Goal: Information Seeking & Learning: Compare options

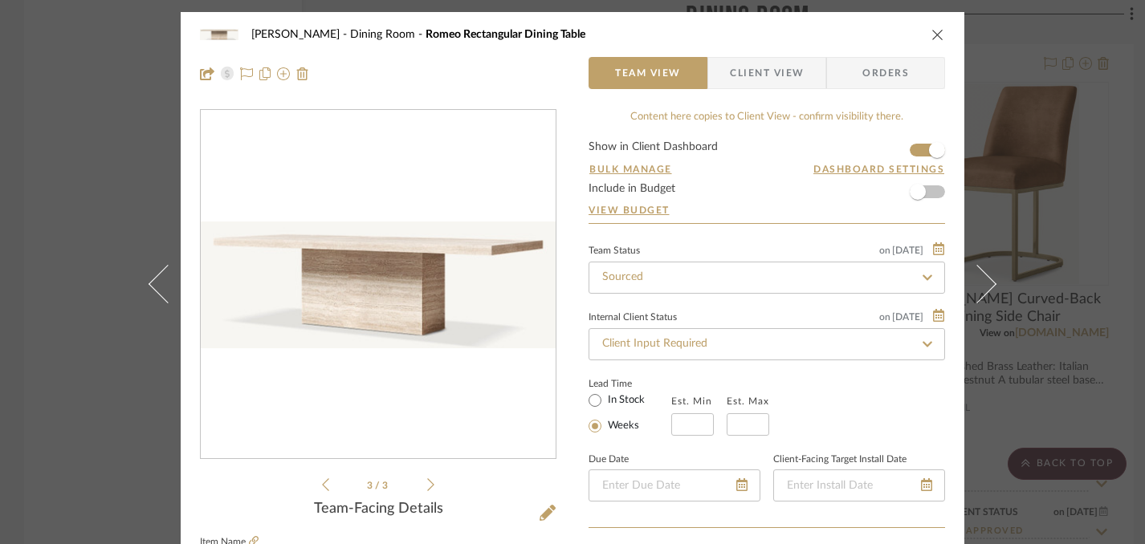
click at [932, 34] on icon "close" at bounding box center [938, 34] width 13 height 13
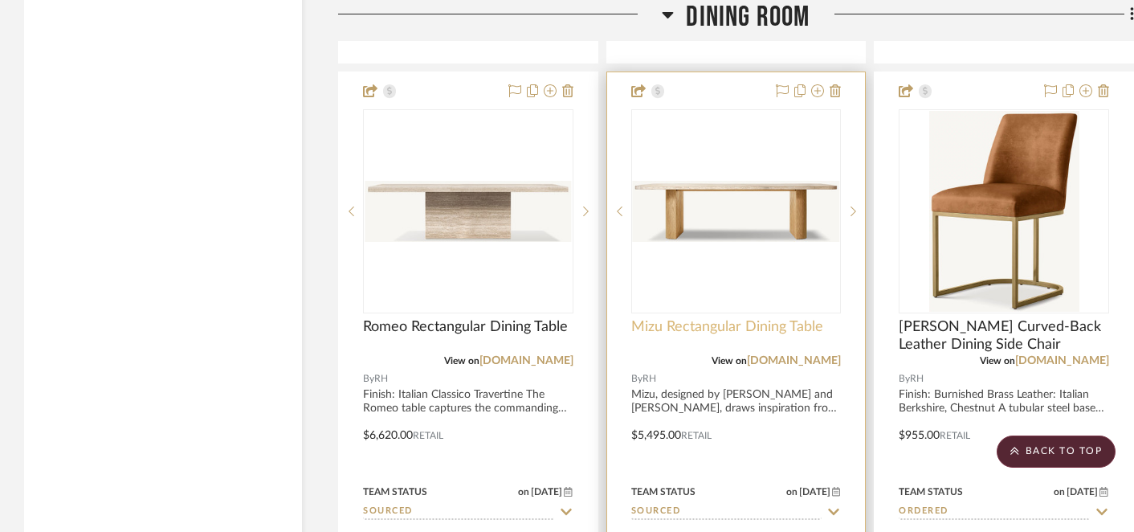
scroll to position [17091, 0]
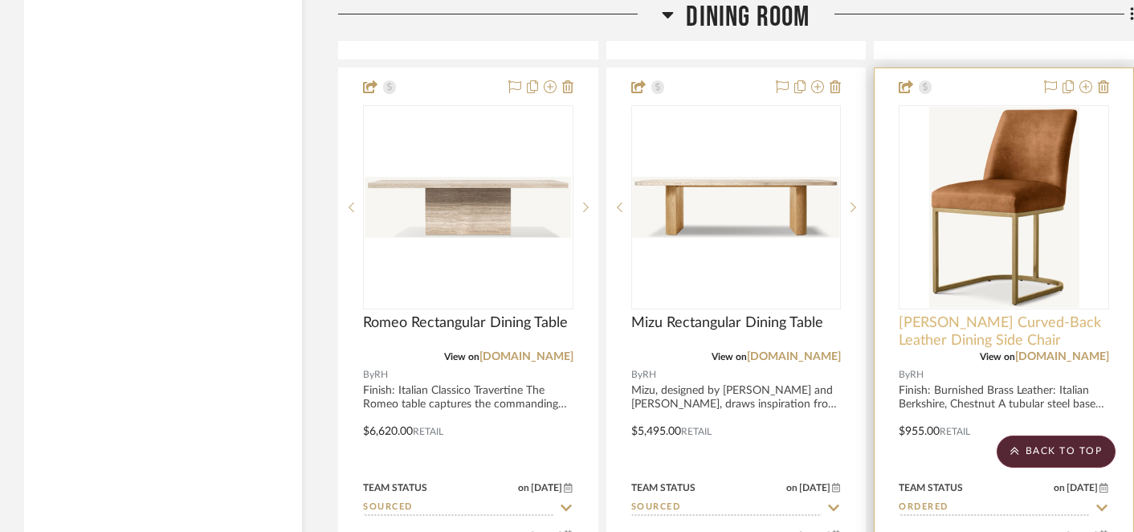
click at [907, 314] on span "[PERSON_NAME] Curved-Back Leather Dining Side Chair" at bounding box center [1004, 331] width 210 height 35
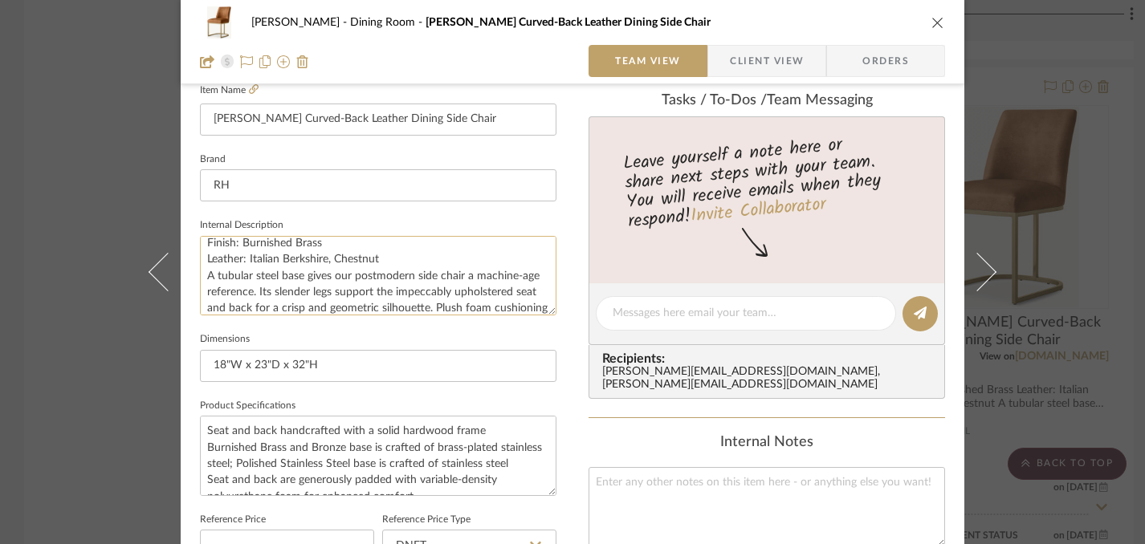
scroll to position [0, 0]
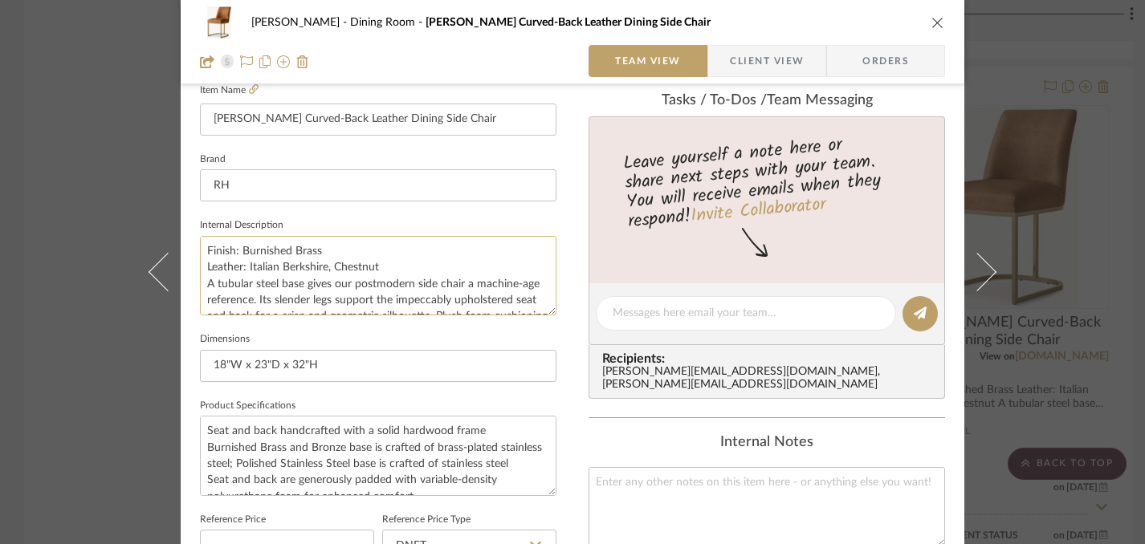
click at [202, 248] on textarea "Finish: Burnished Brass Leather: Italian Berkshire, Chestnut A tubular steel ba…" at bounding box center [378, 276] width 357 height 80
drag, startPoint x: 201, startPoint y: 248, endPoint x: 396, endPoint y: 264, distance: 195.8
click at [396, 264] on textarea "Finish: Burnished Brass Leather: Italian Berkshire, Chestnut A tubular steel ba…" at bounding box center [378, 276] width 357 height 80
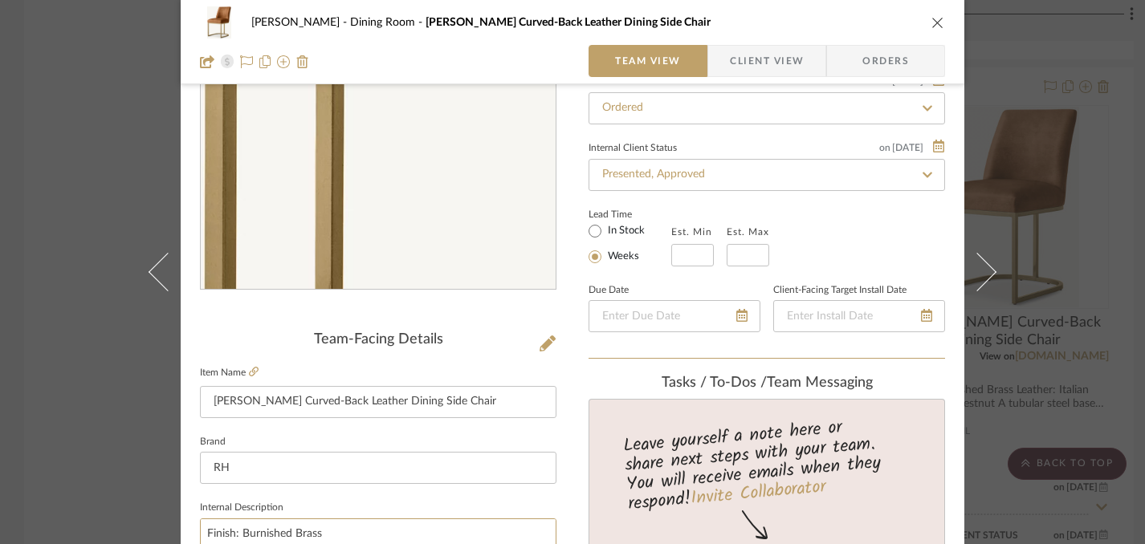
scroll to position [206, 0]
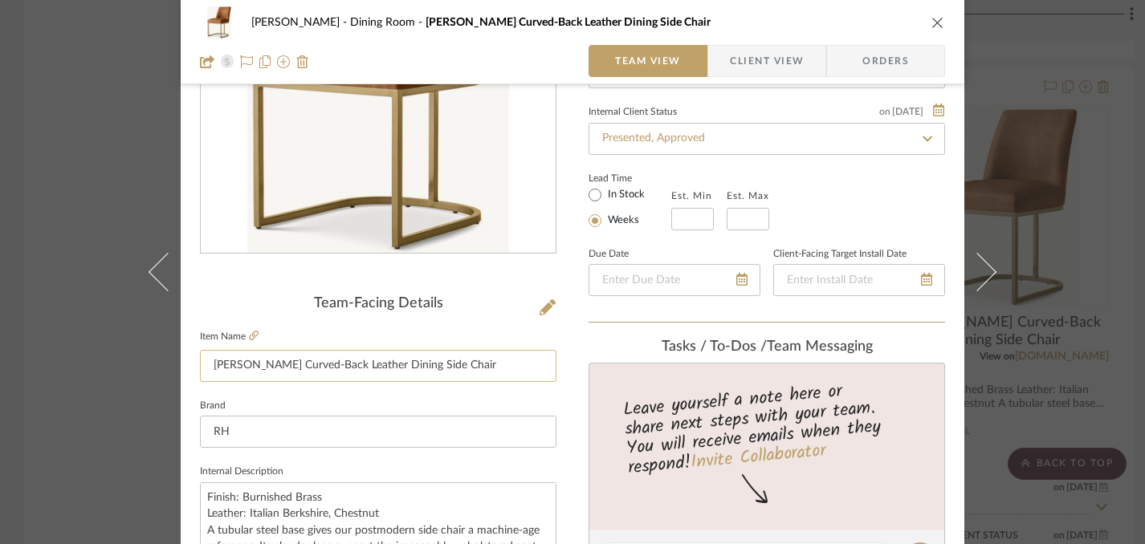
drag, startPoint x: 208, startPoint y: 365, endPoint x: 443, endPoint y: 373, distance: 235.4
click at [443, 373] on input "[PERSON_NAME] Curved-Back Leather Dining Side Chair" at bounding box center [378, 366] width 357 height 32
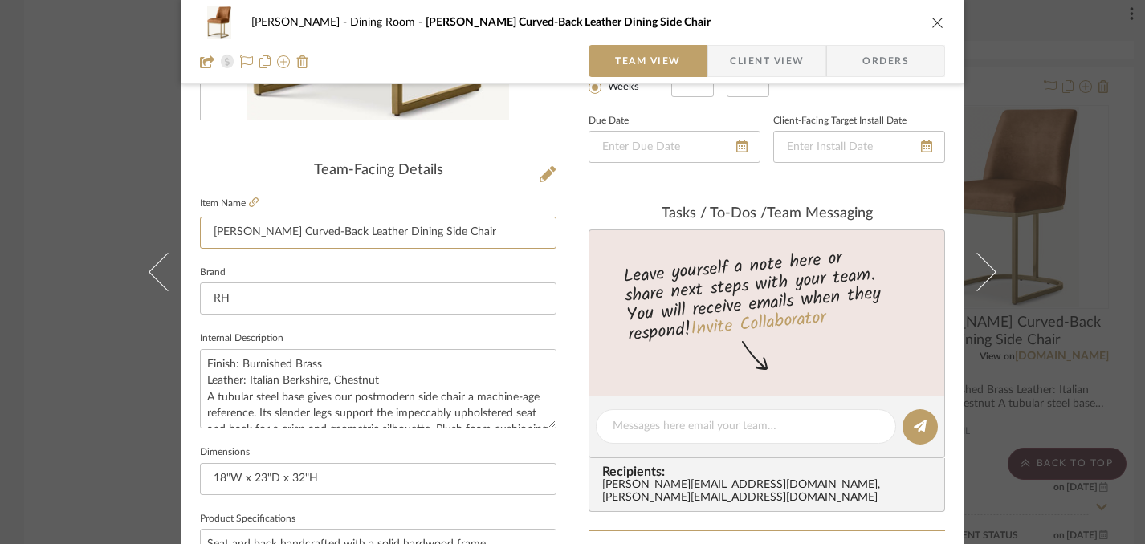
scroll to position [361, 0]
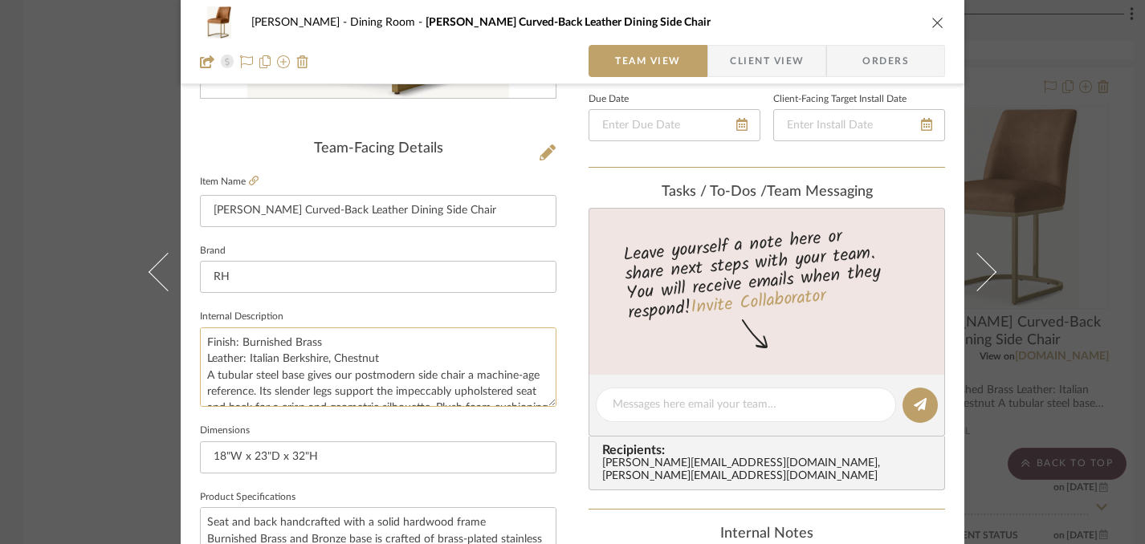
click at [209, 340] on textarea "Finish: Burnished Brass Leather: Italian Berkshire, Chestnut A tubular steel ba…" at bounding box center [378, 368] width 357 height 80
drag, startPoint x: 198, startPoint y: 340, endPoint x: 389, endPoint y: 357, distance: 191.9
click at [389, 357] on textarea "Finish: Burnished Brass Leather: Italian Berkshire, Chestnut A tubular steel ba…" at bounding box center [378, 368] width 357 height 80
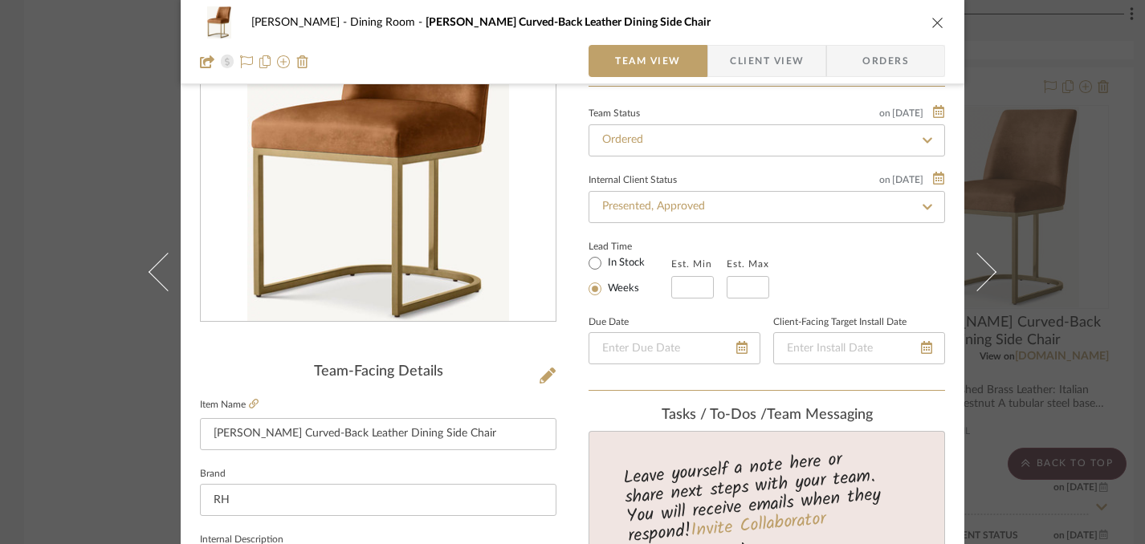
scroll to position [0, 0]
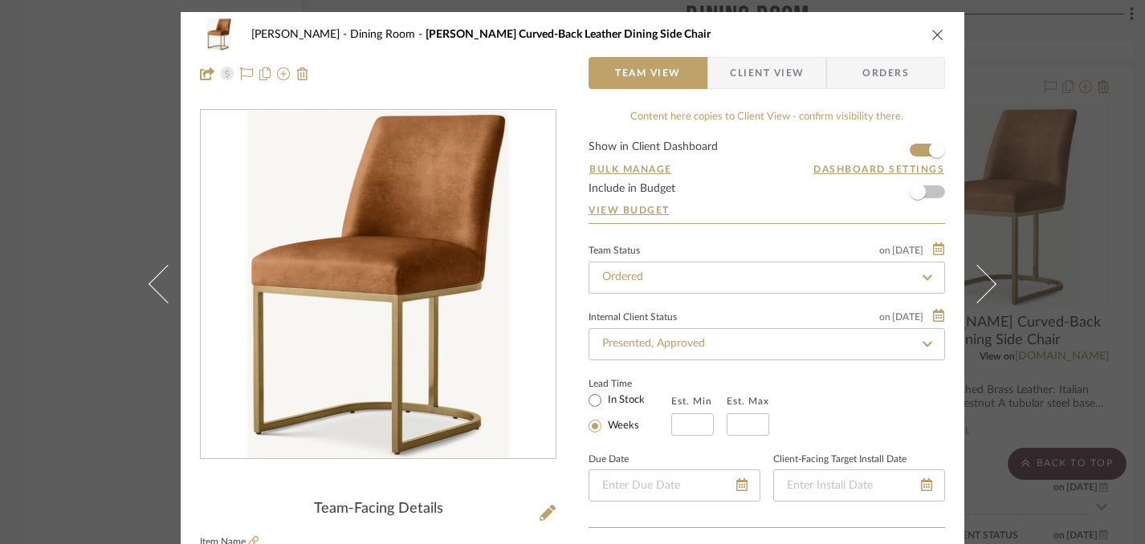
click at [932, 32] on icon "close" at bounding box center [938, 34] width 13 height 13
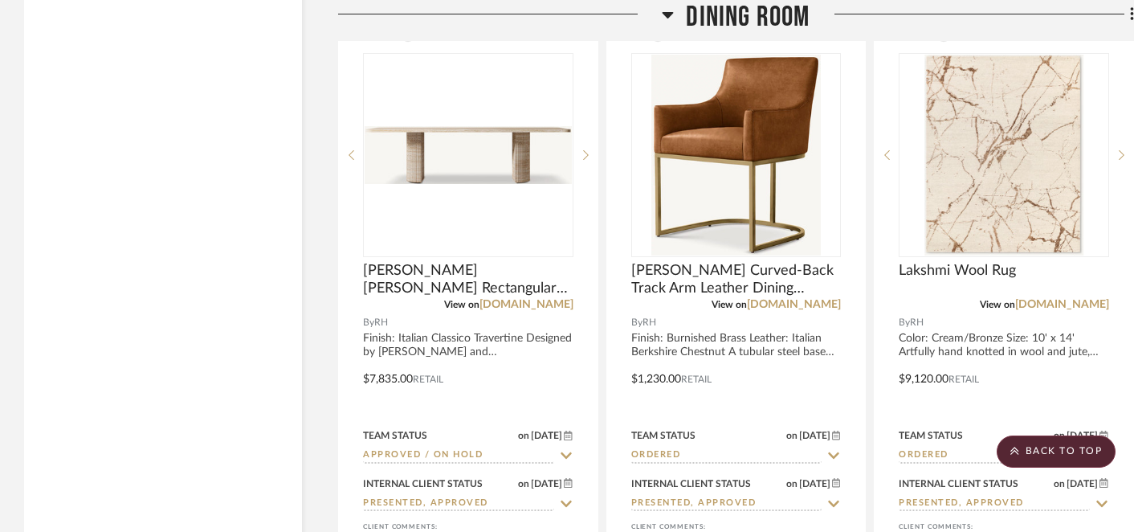
scroll to position [17866, 0]
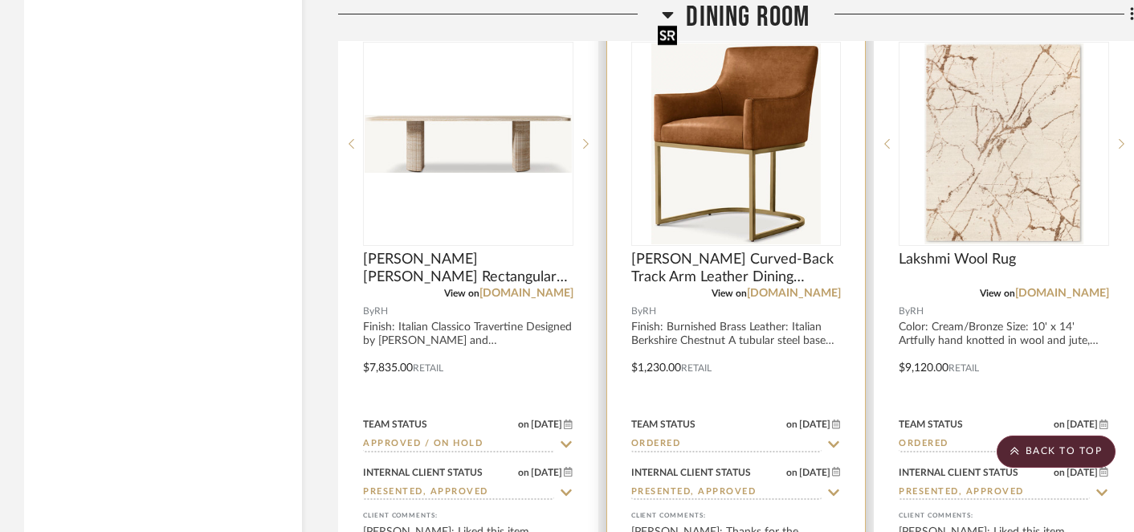
click at [748, 153] on img "0" at bounding box center [735, 143] width 169 height 201
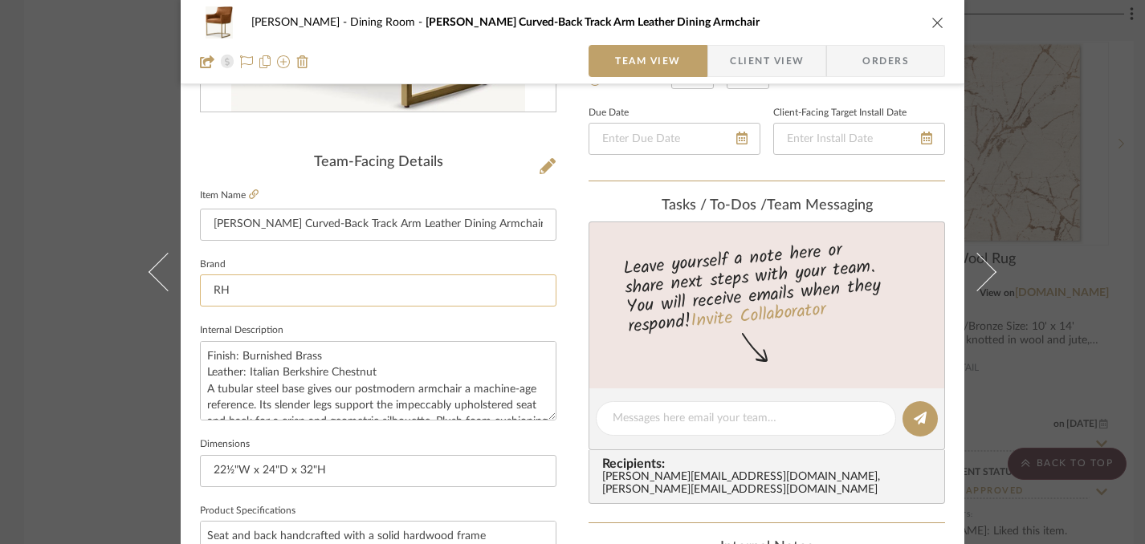
scroll to position [349, 0]
drag, startPoint x: 210, startPoint y: 224, endPoint x: 484, endPoint y: 236, distance: 274.9
click at [484, 236] on input "[PERSON_NAME] Curved-Back Track Arm Leather Dining Armchair" at bounding box center [378, 223] width 357 height 32
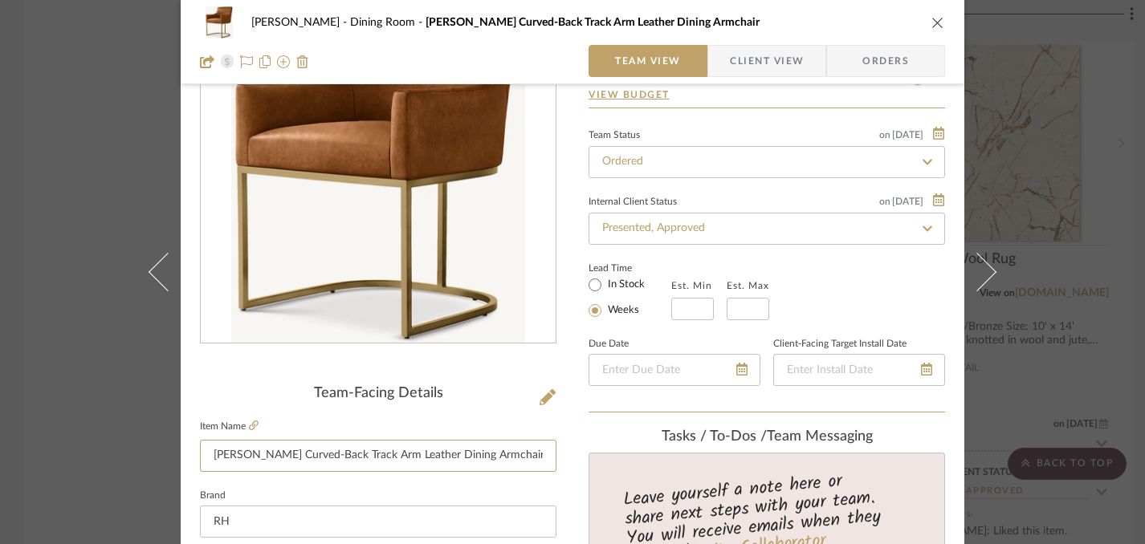
scroll to position [0, 0]
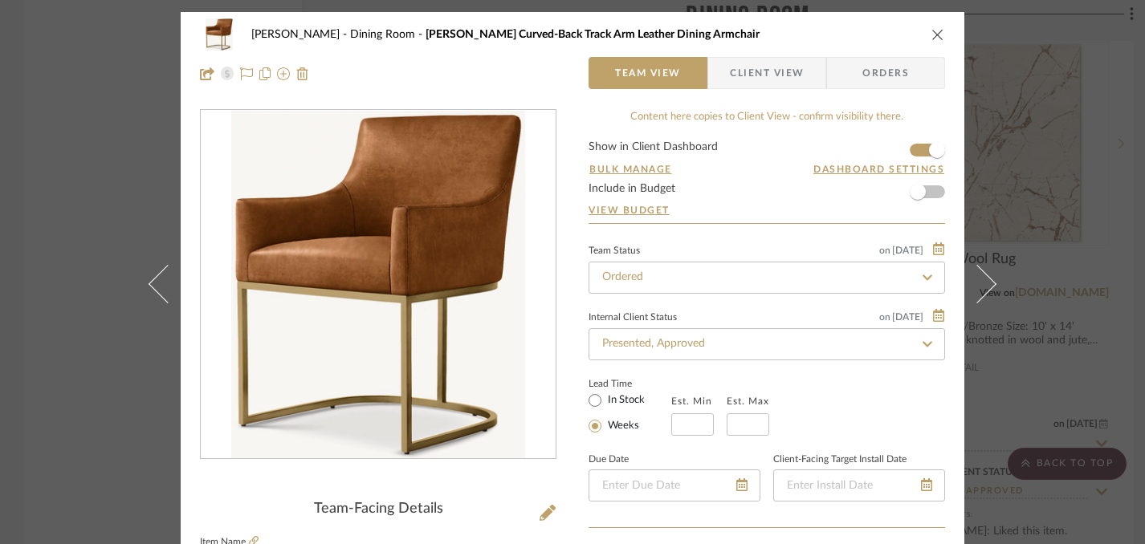
click at [932, 33] on icon "close" at bounding box center [938, 34] width 13 height 13
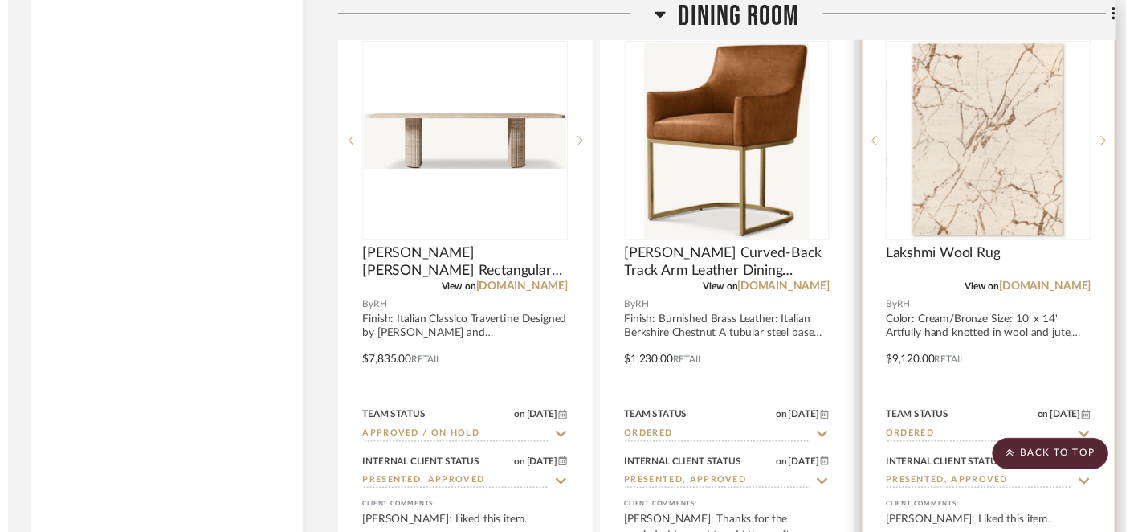
scroll to position [17866, 0]
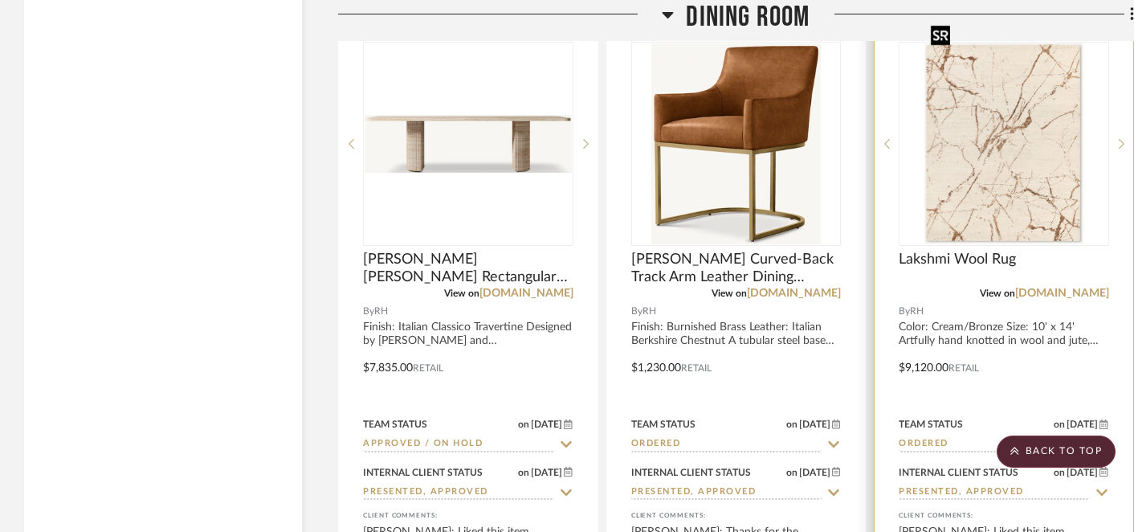
click at [1013, 134] on img "0" at bounding box center [1004, 143] width 160 height 201
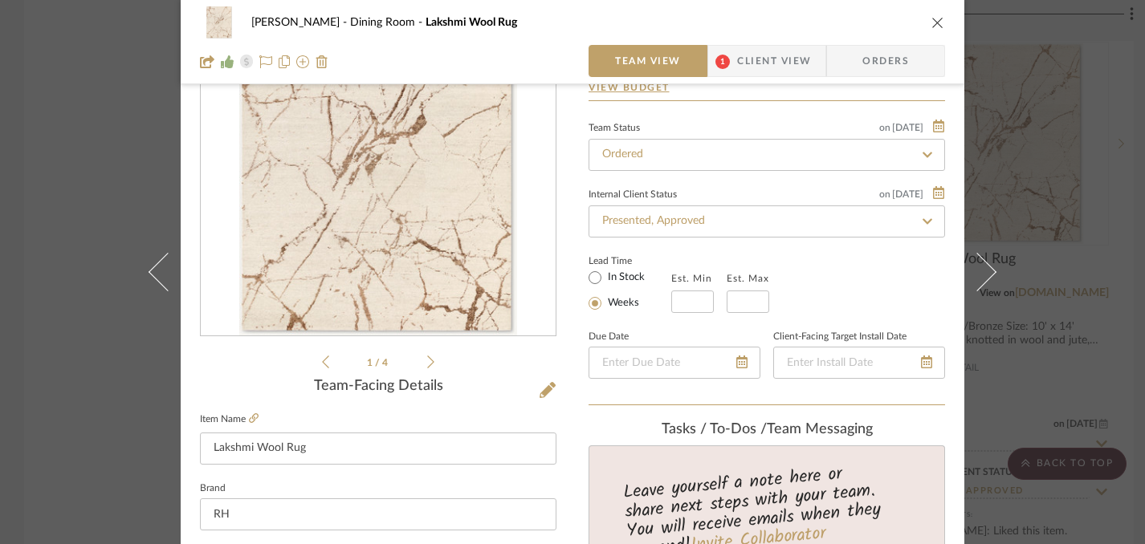
scroll to position [124, 0]
drag, startPoint x: 205, startPoint y: 449, endPoint x: 329, endPoint y: 451, distance: 124.5
click at [329, 451] on input "Lakshmi Wool Rug" at bounding box center [378, 447] width 357 height 32
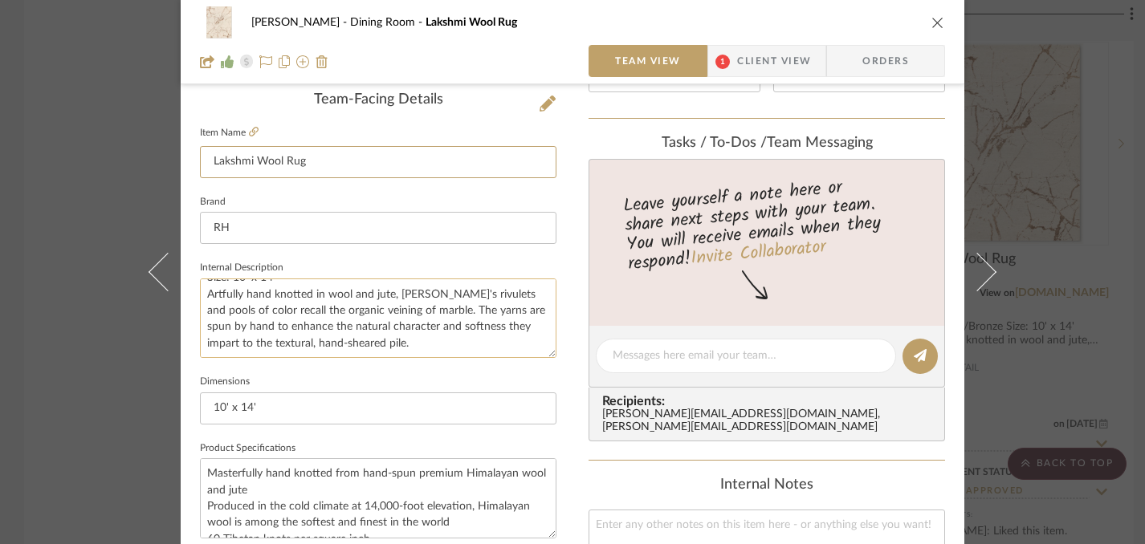
scroll to position [0, 0]
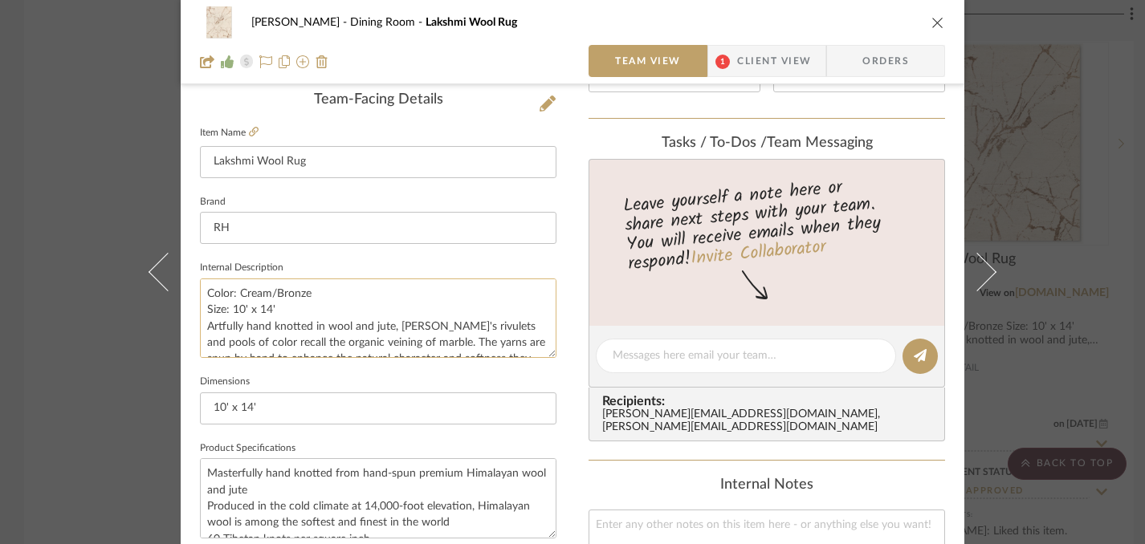
click at [203, 288] on textarea "Color: Cream/Bronze Size: 10' x 14' Artfully hand knotted in wool and jute, [PE…" at bounding box center [378, 319] width 357 height 80
drag, startPoint x: 203, startPoint y: 292, endPoint x: 227, endPoint y: 292, distance: 24.1
click at [227, 292] on textarea "Color: Cream/Bronze Size: 10' x 14' Artfully hand knotted in wool and jute, [PE…" at bounding box center [378, 319] width 357 height 80
click at [238, 292] on textarea "Color: Cream/Bronze Size: 10' x 14' Artfully hand knotted in wool and jute, [PE…" at bounding box center [378, 319] width 357 height 80
drag, startPoint x: 235, startPoint y: 292, endPoint x: 316, endPoint y: 292, distance: 80.3
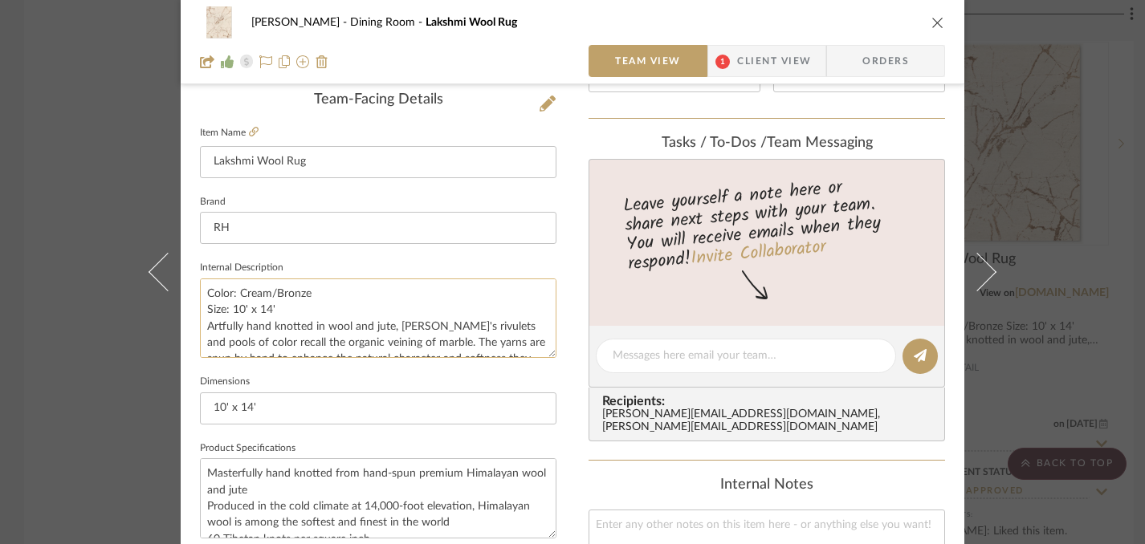
click at [316, 292] on textarea "Color: Cream/Bronze Size: 10' x 14' Artfully hand knotted in wool and jute, [PE…" at bounding box center [378, 319] width 357 height 80
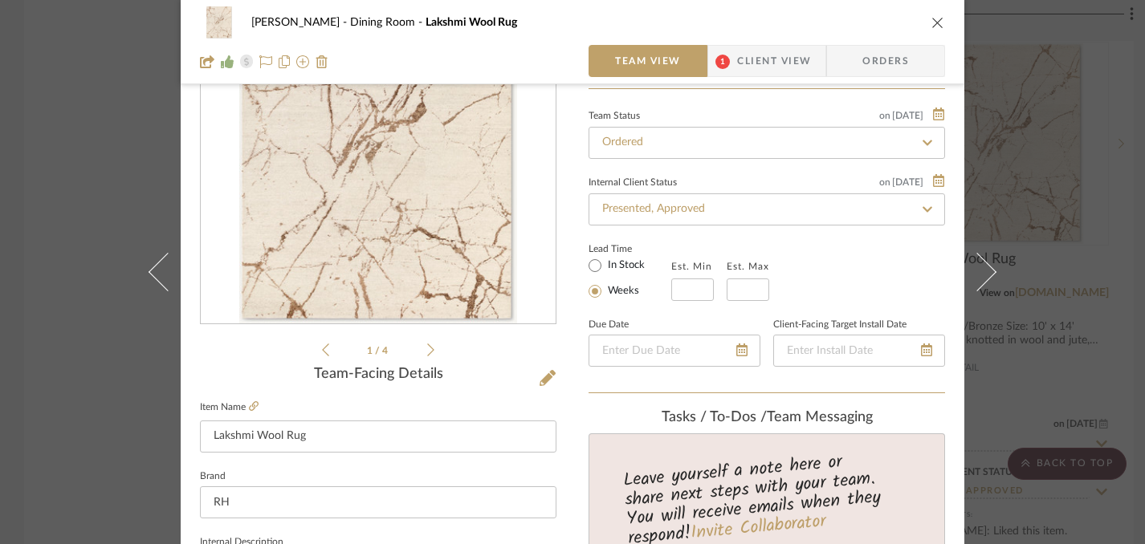
scroll to position [46, 0]
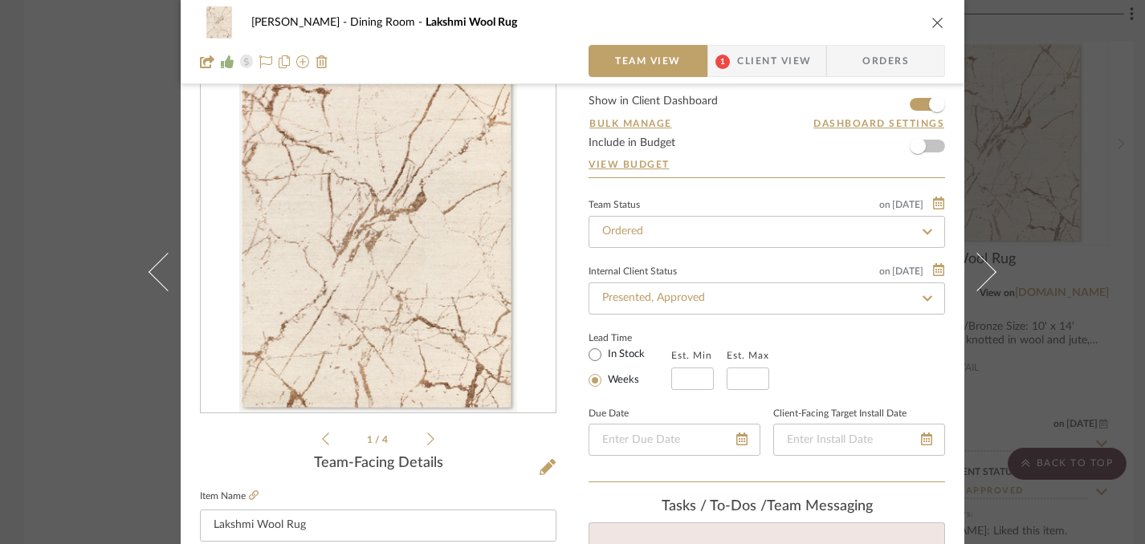
click at [932, 19] on icon "close" at bounding box center [938, 22] width 13 height 13
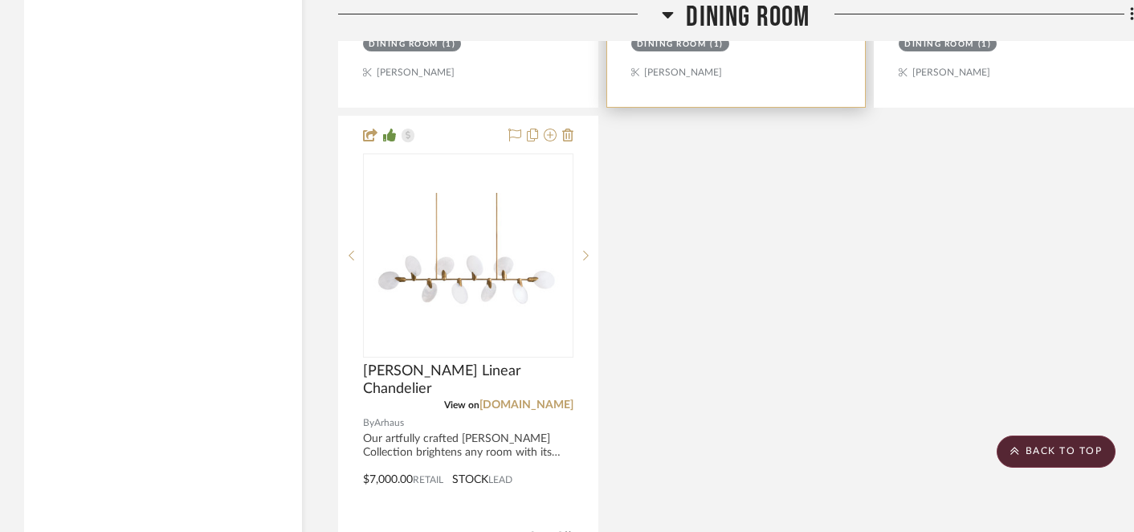
scroll to position [18489, 0]
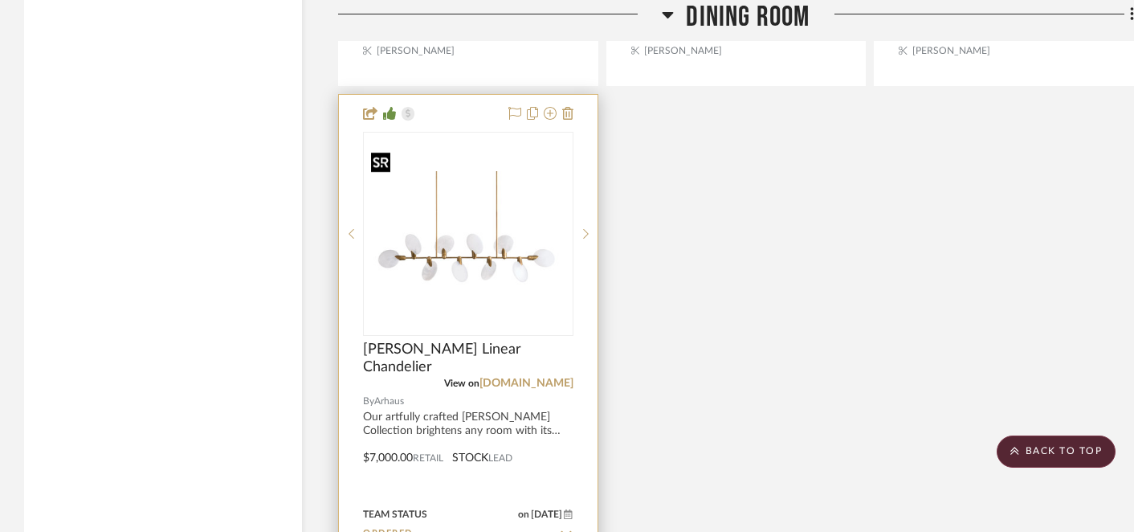
click at [479, 237] on img "4" at bounding box center [468, 233] width 207 height 125
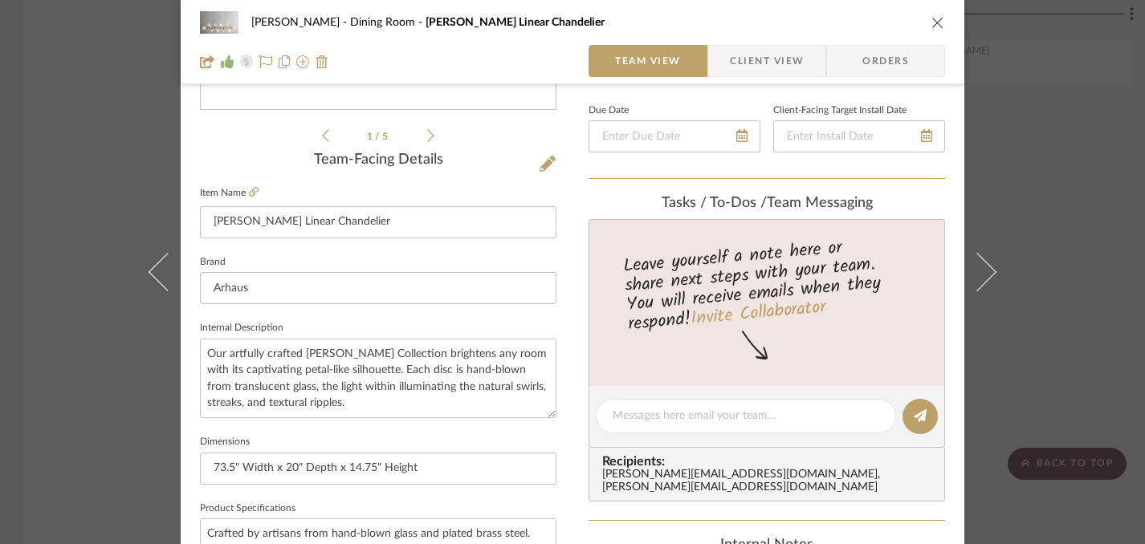
scroll to position [343, 0]
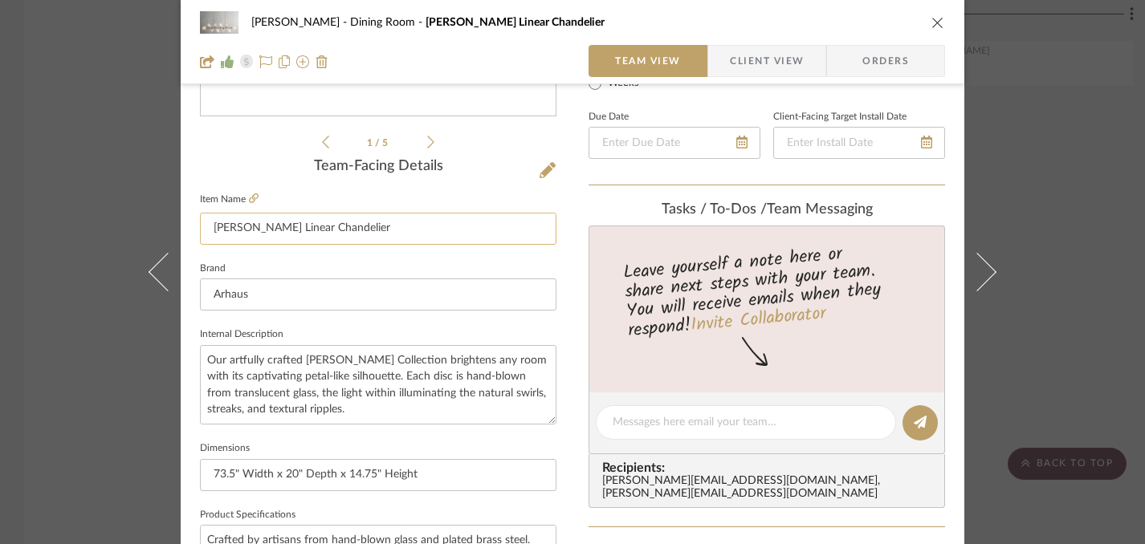
drag, startPoint x: 205, startPoint y: 230, endPoint x: 332, endPoint y: 224, distance: 127.8
click at [332, 224] on input "[PERSON_NAME] Linear Chandelier" at bounding box center [378, 229] width 357 height 32
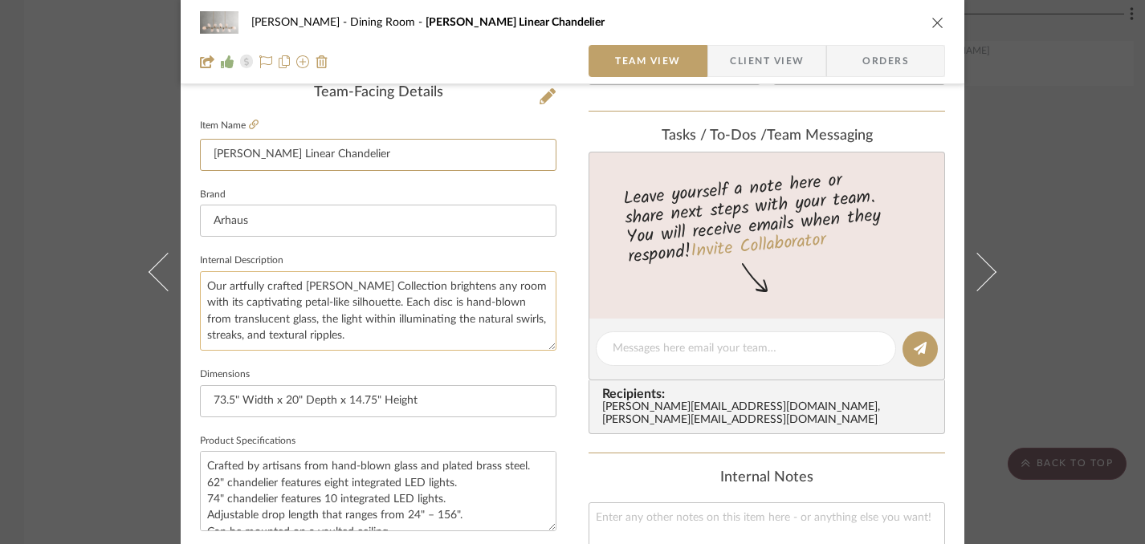
scroll to position [428, 0]
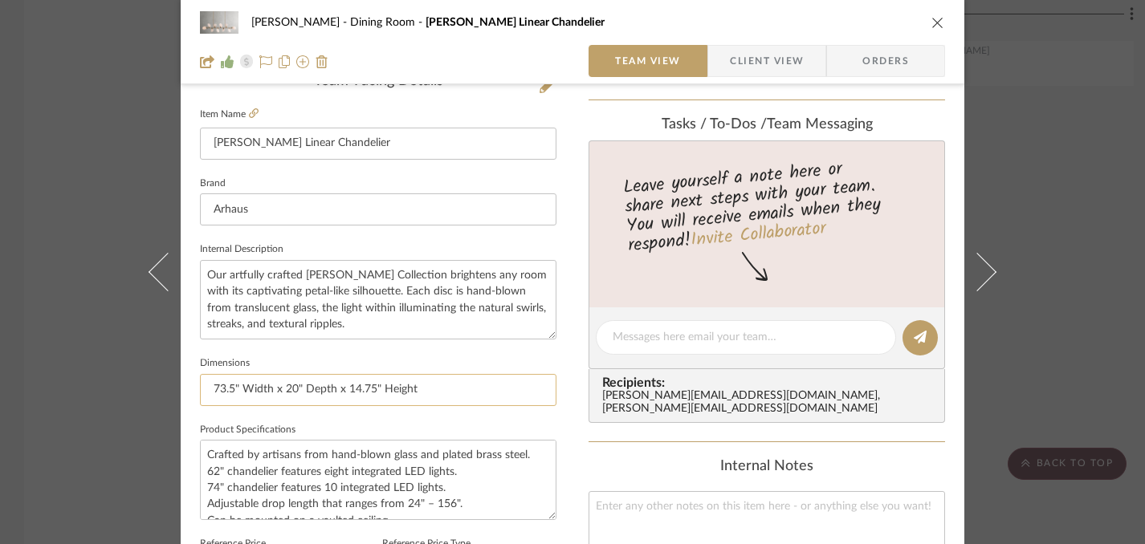
drag, startPoint x: 209, startPoint y: 389, endPoint x: 456, endPoint y: 385, distance: 247.4
click at [456, 385] on input "73.5" Width x 20" Depth x 14.75" Height" at bounding box center [378, 390] width 357 height 32
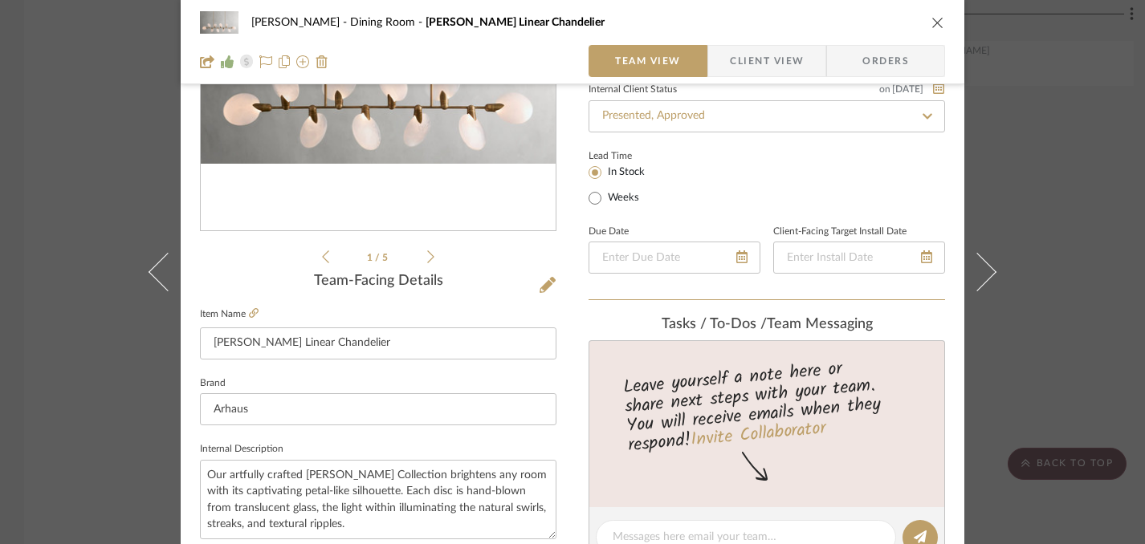
scroll to position [112, 0]
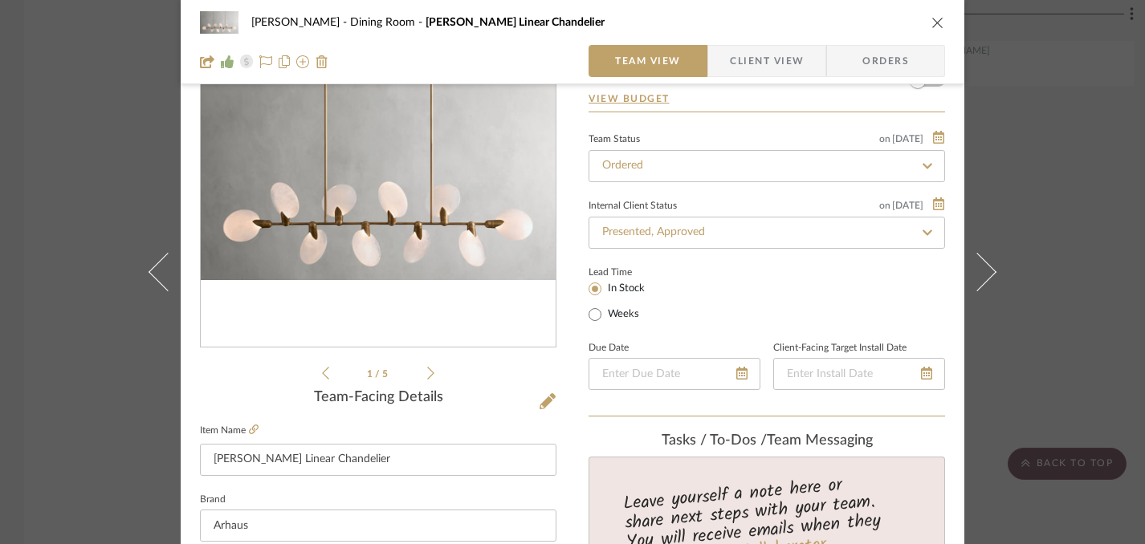
click at [932, 20] on icon "close" at bounding box center [938, 22] width 13 height 13
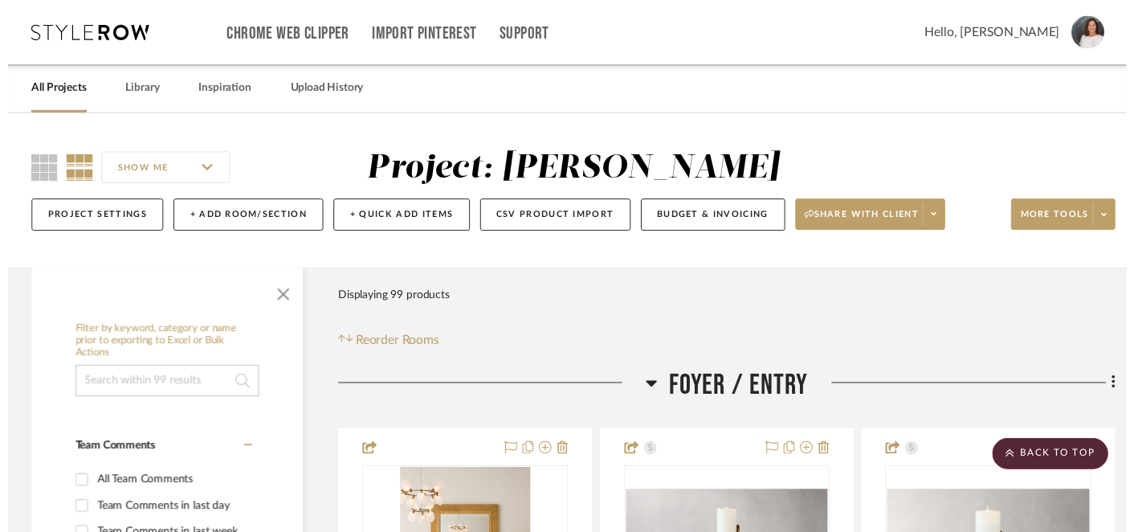
scroll to position [18489, 0]
